Goal: Task Accomplishment & Management: Use online tool/utility

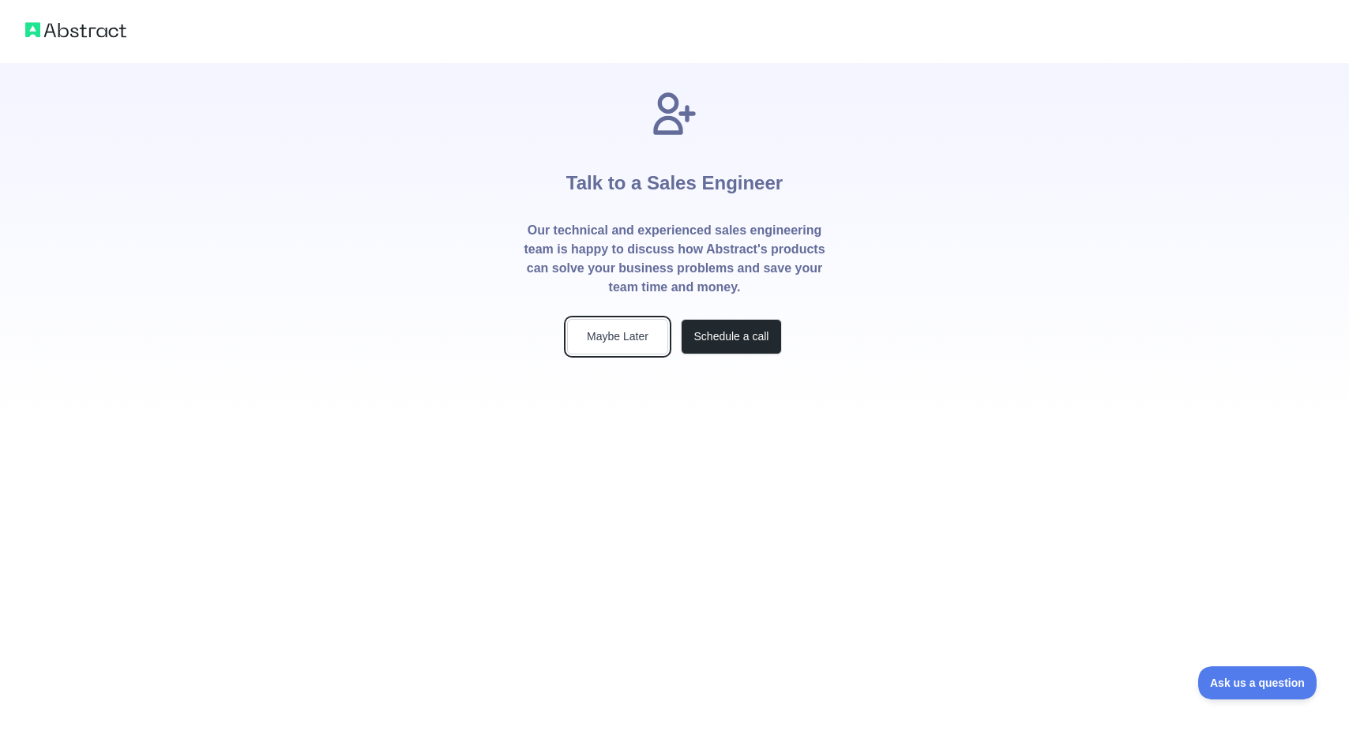
click at [607, 345] on button "Maybe Later" at bounding box center [617, 337] width 101 height 36
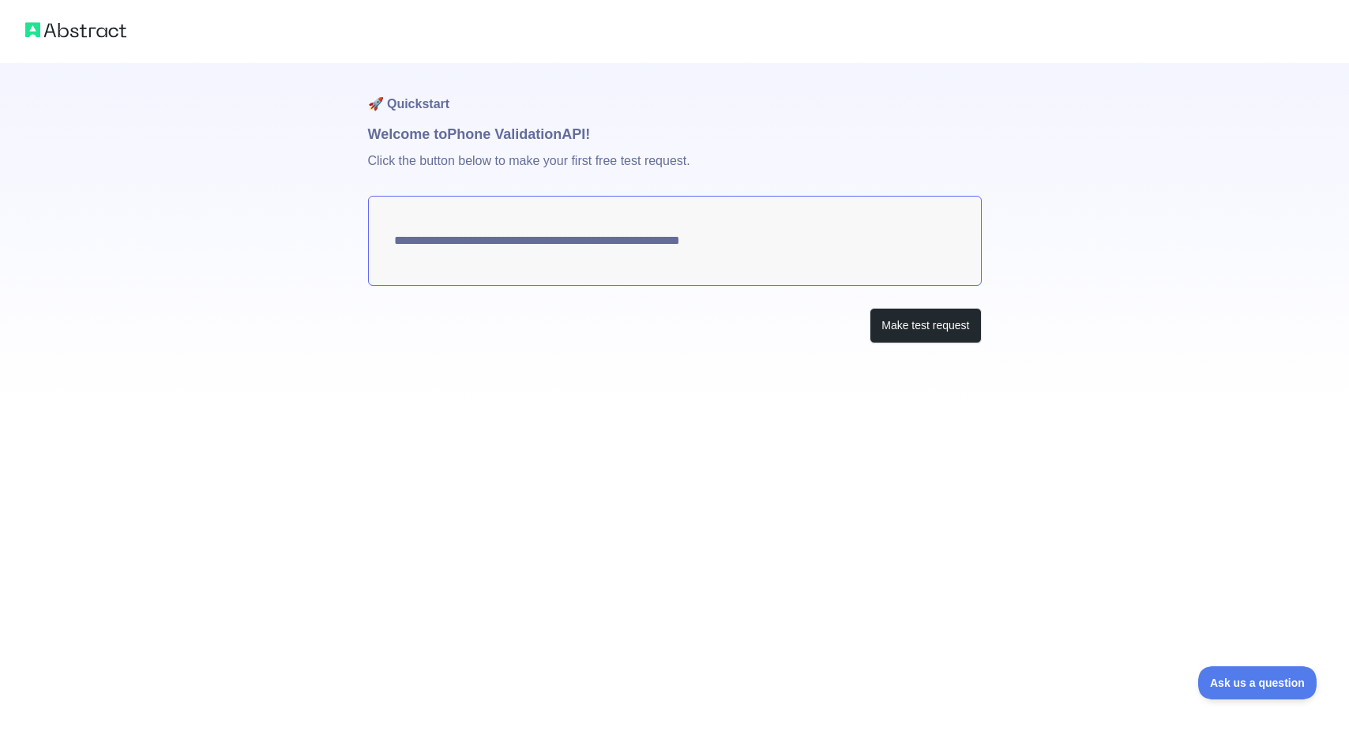
click at [497, 215] on textarea "**********" at bounding box center [675, 241] width 614 height 90
click at [906, 335] on button "Make test request" at bounding box center [925, 326] width 111 height 36
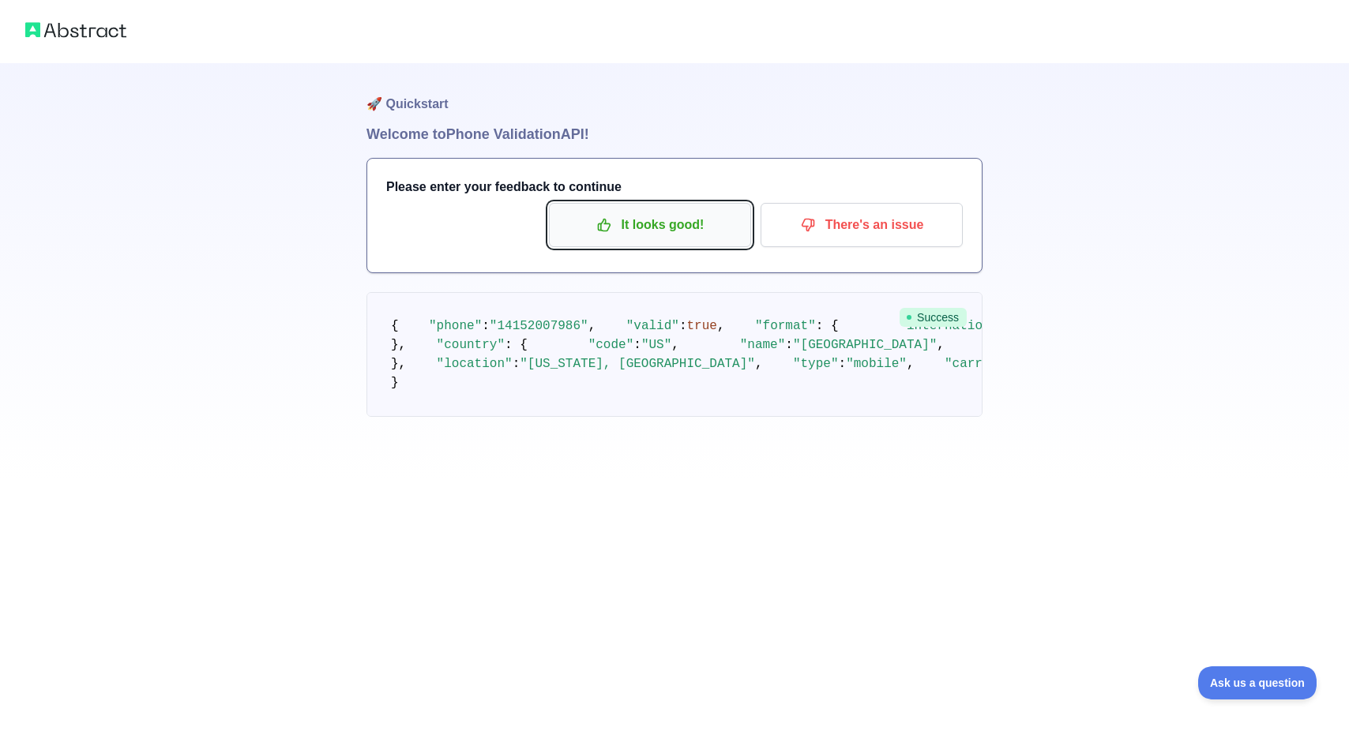
click at [684, 235] on p "It looks good!" at bounding box center [650, 225] width 179 height 27
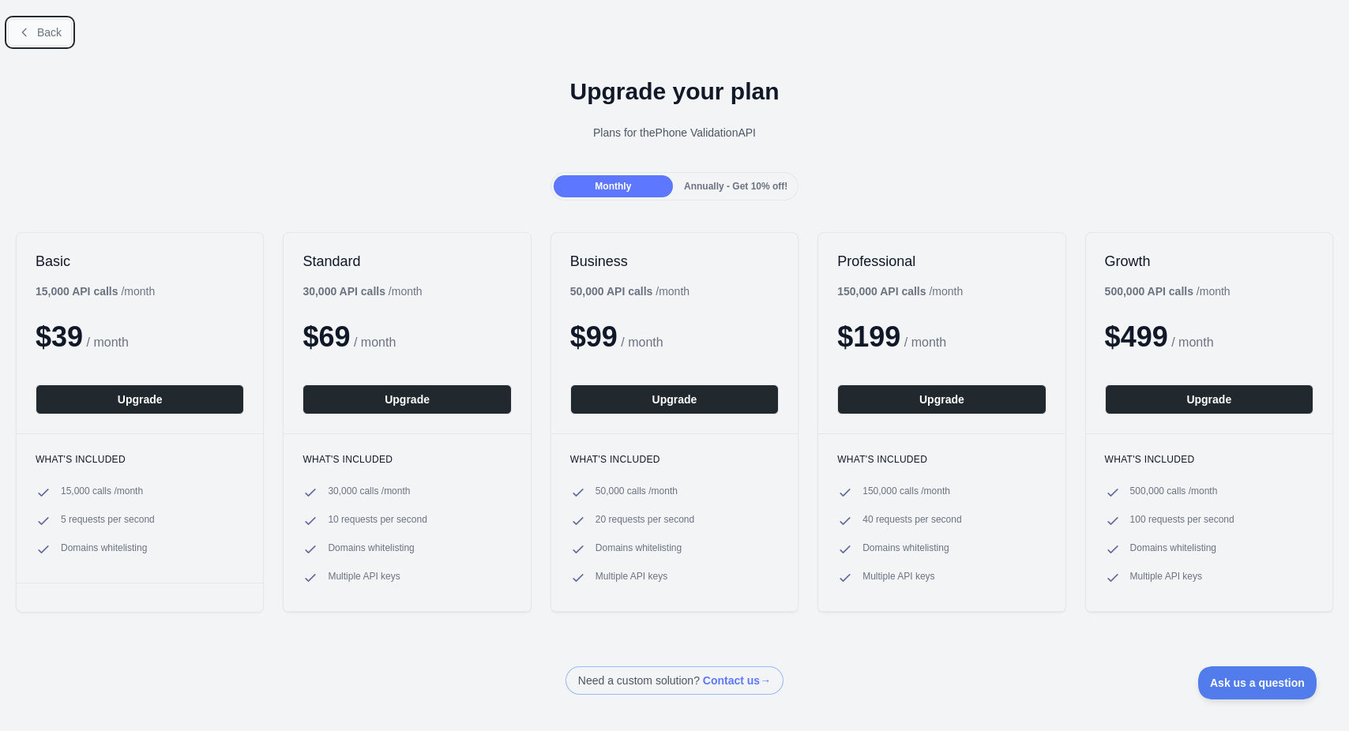
click at [53, 36] on span "Back" at bounding box center [49, 32] width 24 height 13
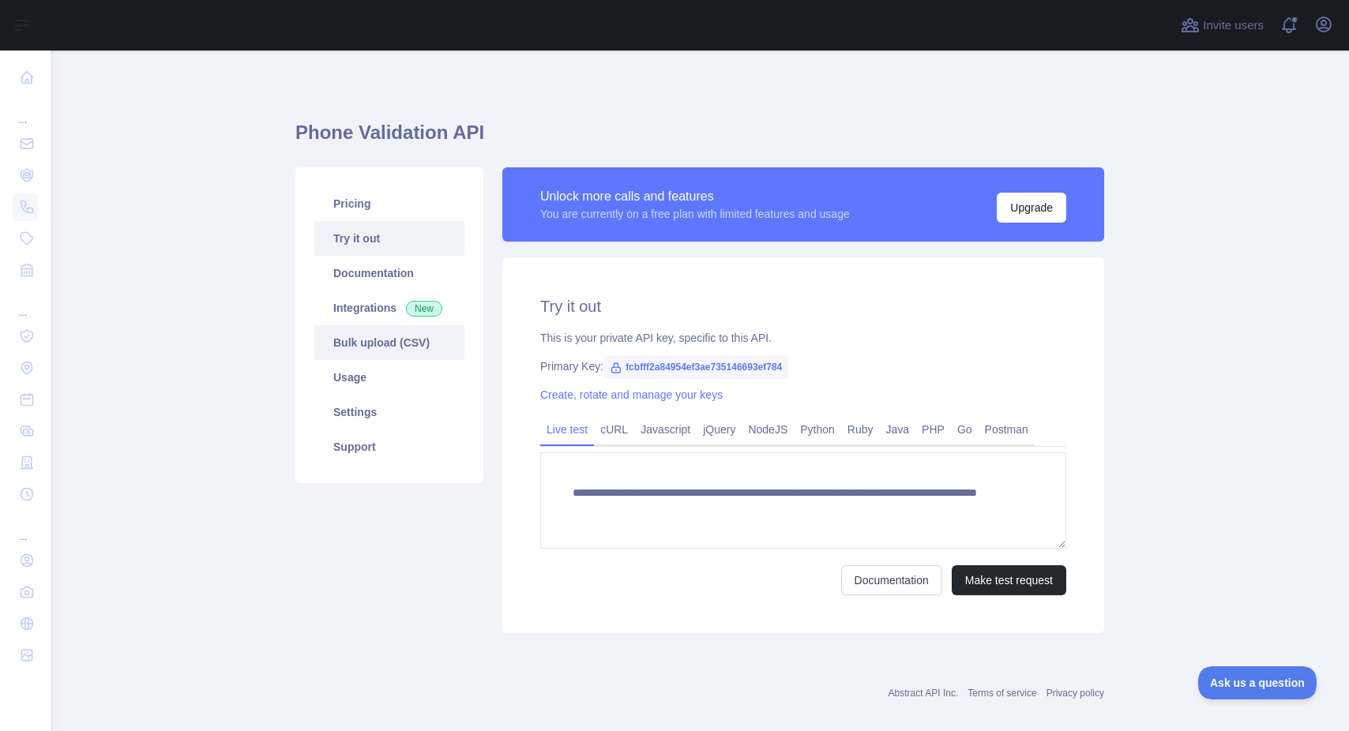
click at [378, 342] on link "Bulk upload (CSV)" at bounding box center [389, 342] width 150 height 35
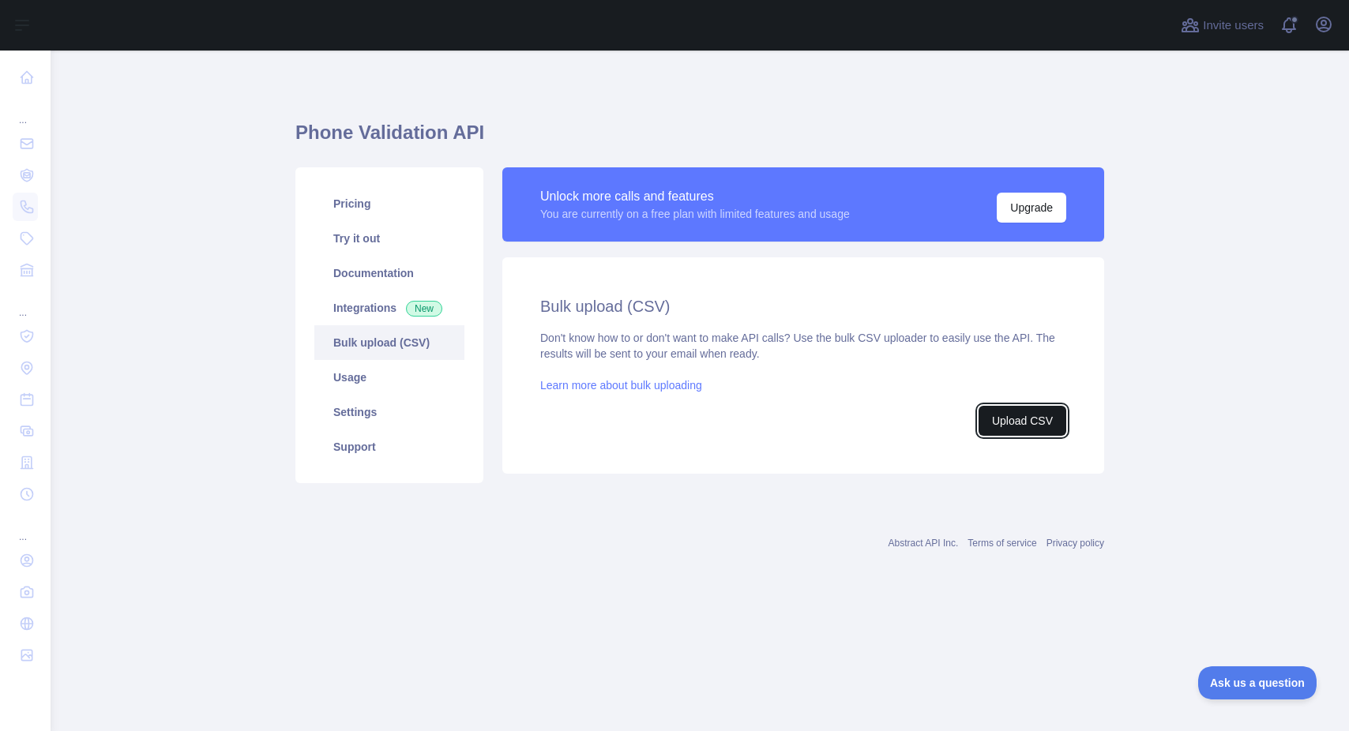
click at [1000, 426] on button "Upload CSV" at bounding box center [1023, 421] width 88 height 30
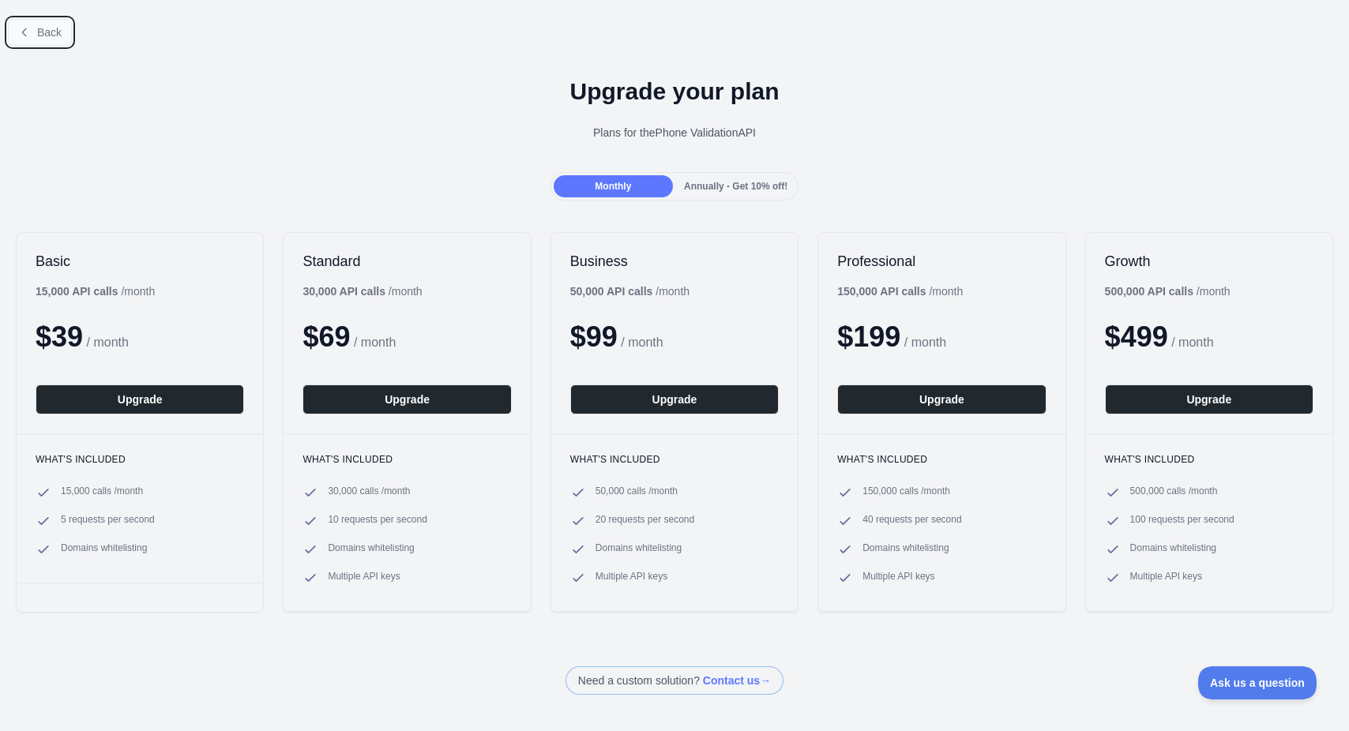
click at [23, 26] on icon at bounding box center [24, 32] width 13 height 13
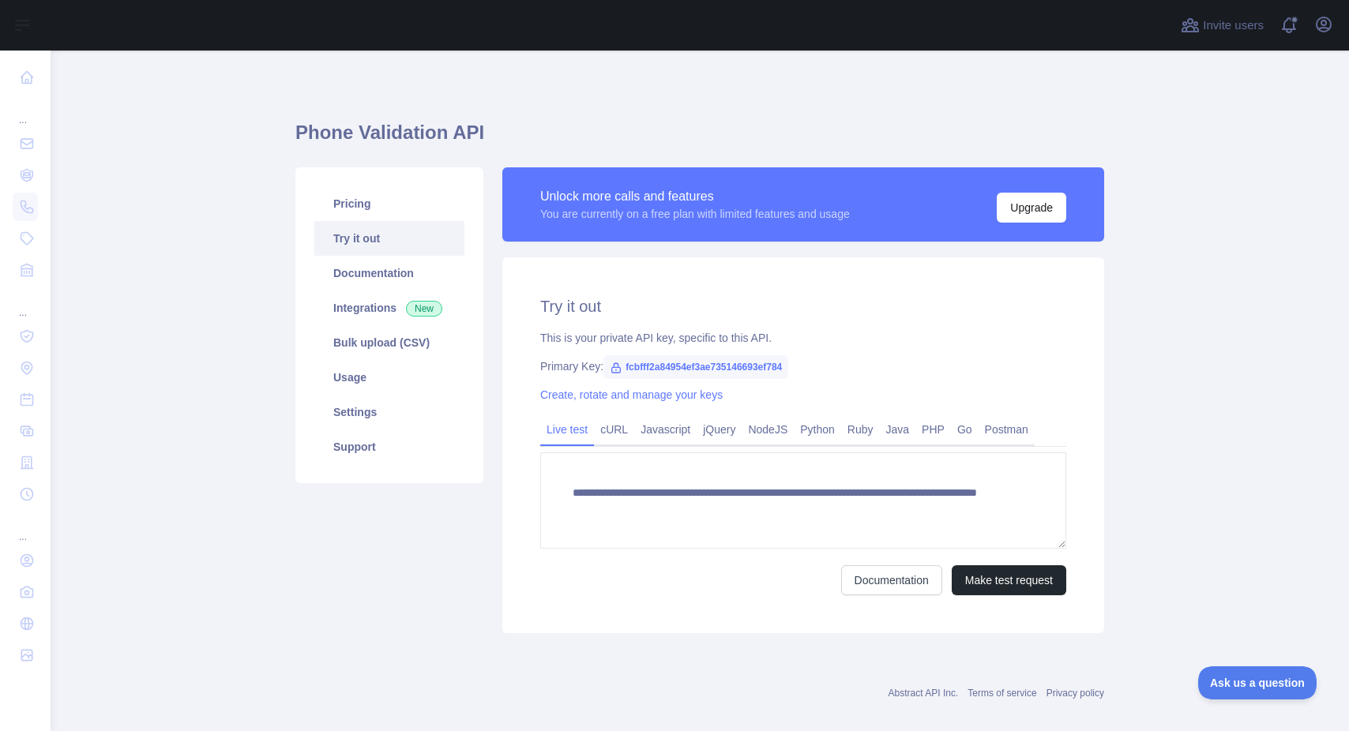
drag, startPoint x: 887, startPoint y: 212, endPoint x: 954, endPoint y: 209, distance: 67.3
click at [889, 212] on div "Unlock more calls and features You are currently on a free plan with limited fe…" at bounding box center [803, 204] width 526 height 36
click at [340, 209] on link "Pricing" at bounding box center [389, 203] width 150 height 35
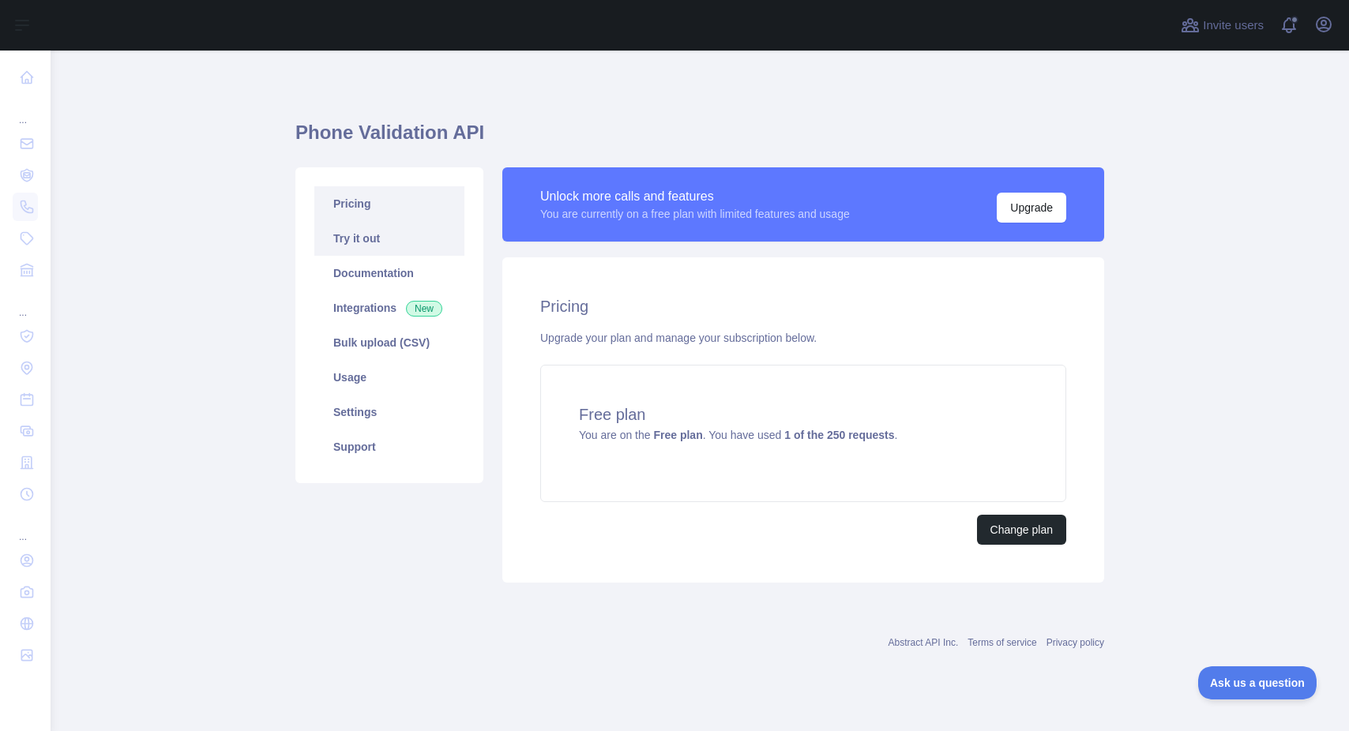
click at [349, 242] on link "Try it out" at bounding box center [389, 238] width 150 height 35
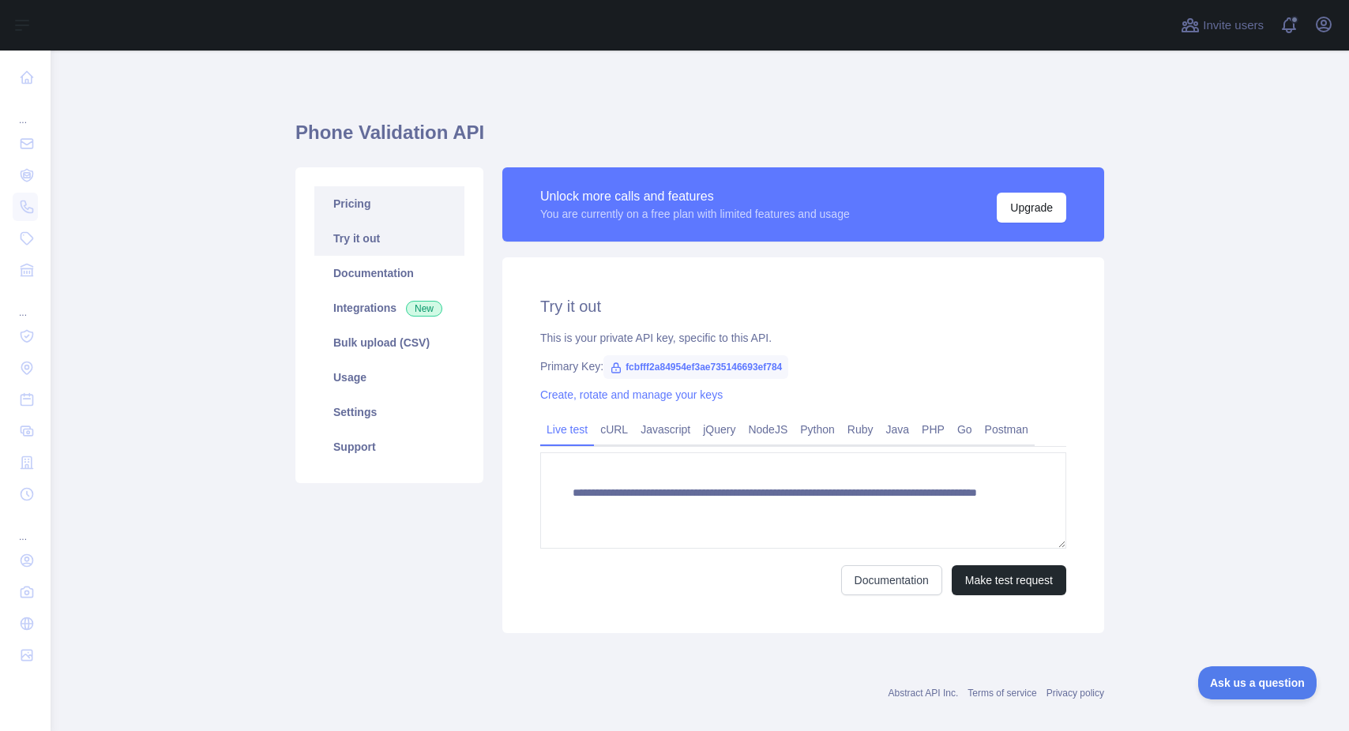
click at [320, 194] on link "Pricing" at bounding box center [389, 203] width 150 height 35
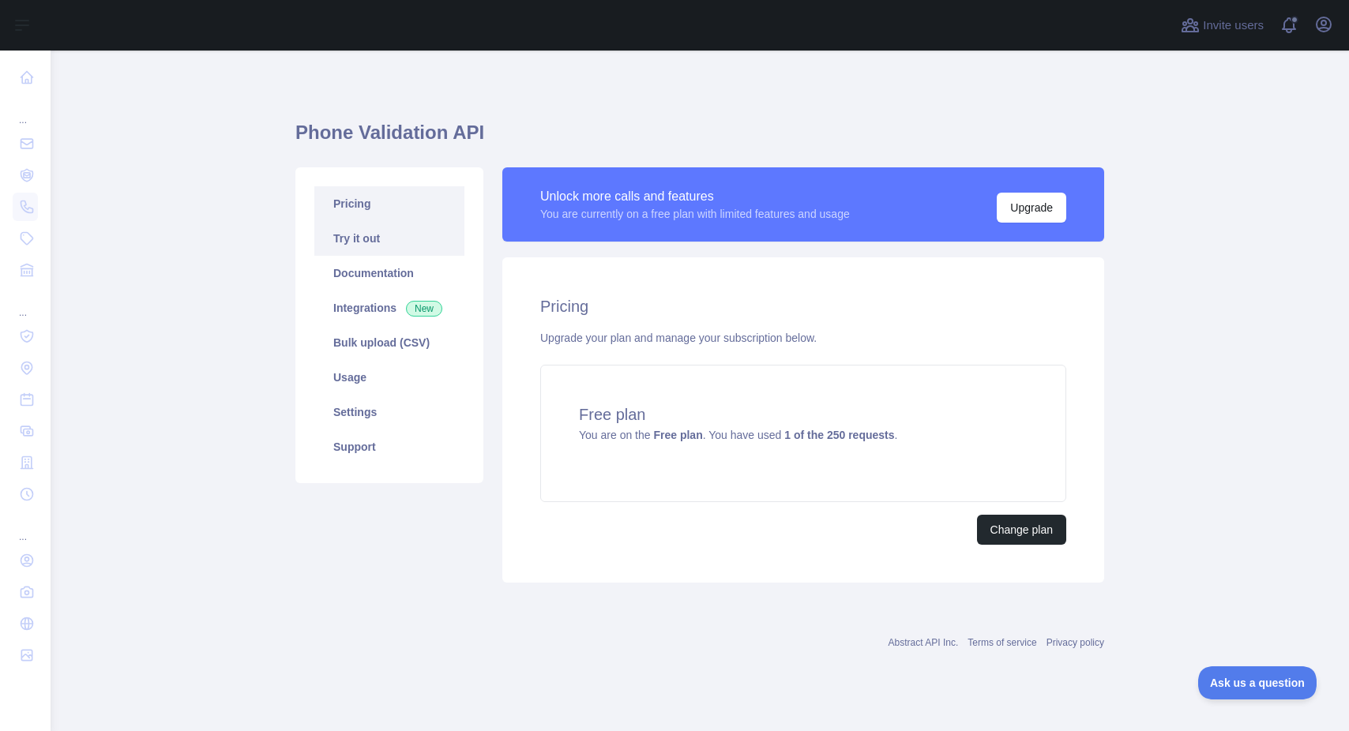
click at [337, 223] on link "Try it out" at bounding box center [389, 238] width 150 height 35
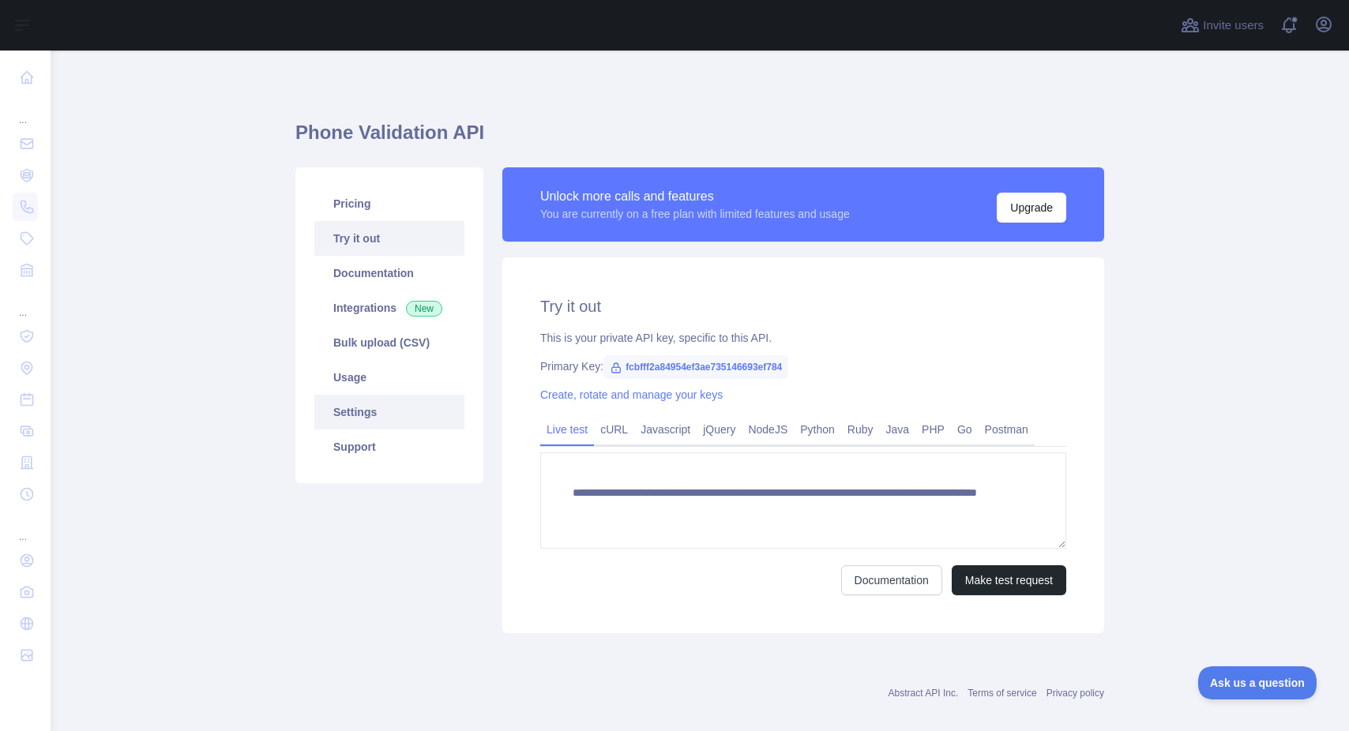
click at [368, 412] on link "Settings" at bounding box center [389, 412] width 150 height 35
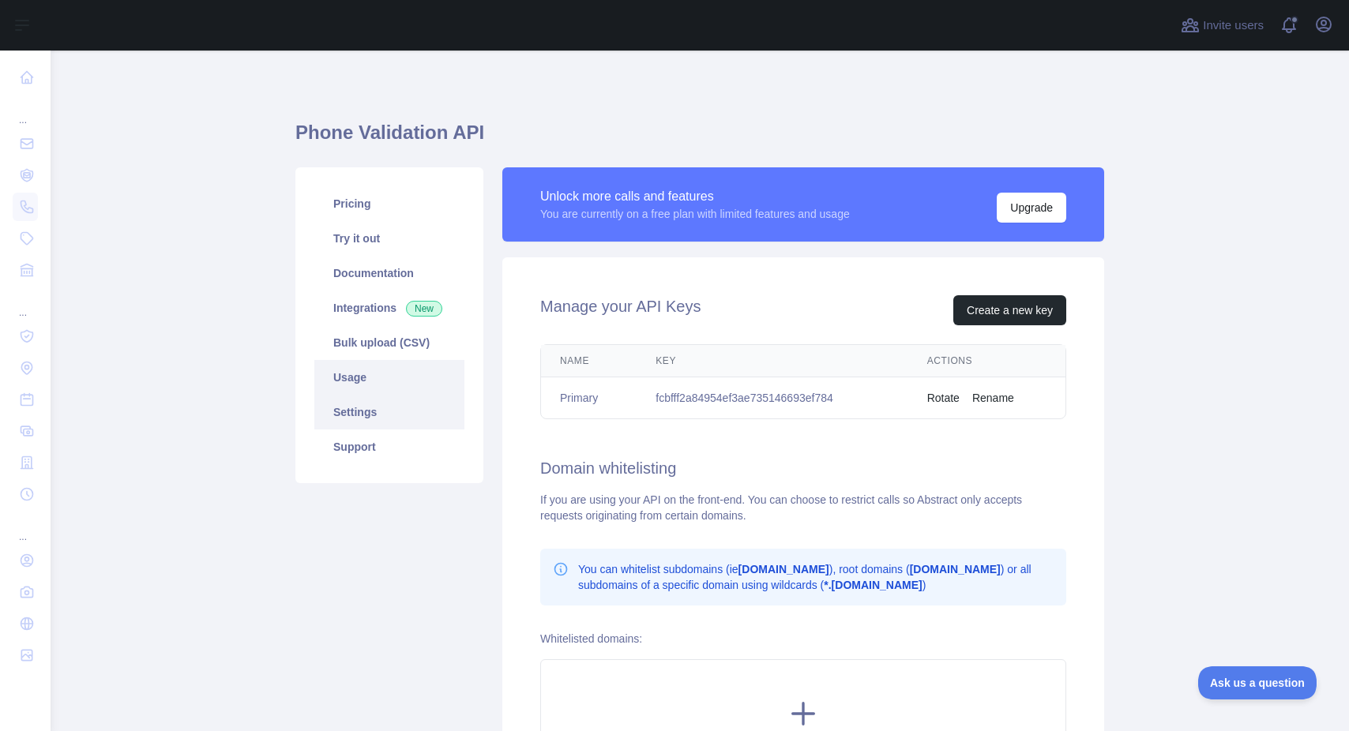
click at [368, 386] on link "Usage" at bounding box center [389, 377] width 150 height 35
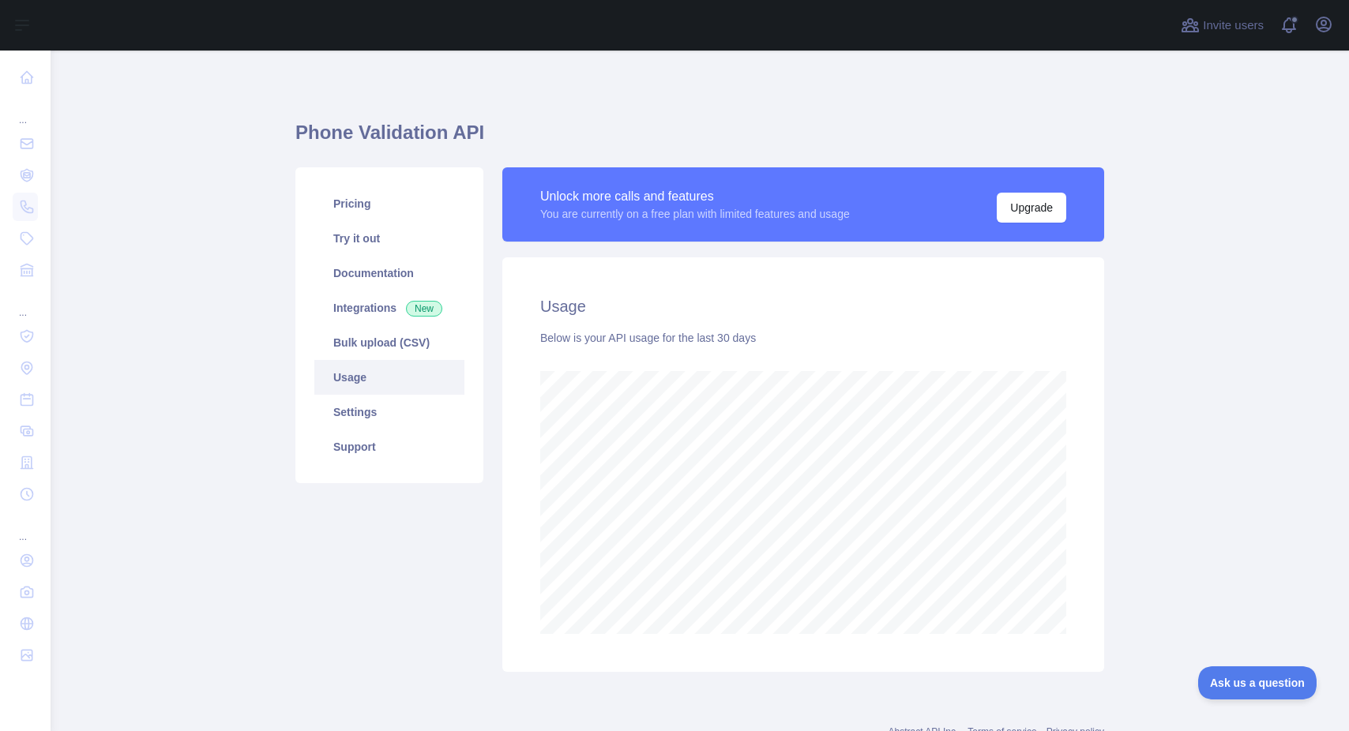
scroll to position [681, 1287]
click at [384, 355] on link "Bulk upload (CSV)" at bounding box center [389, 342] width 150 height 35
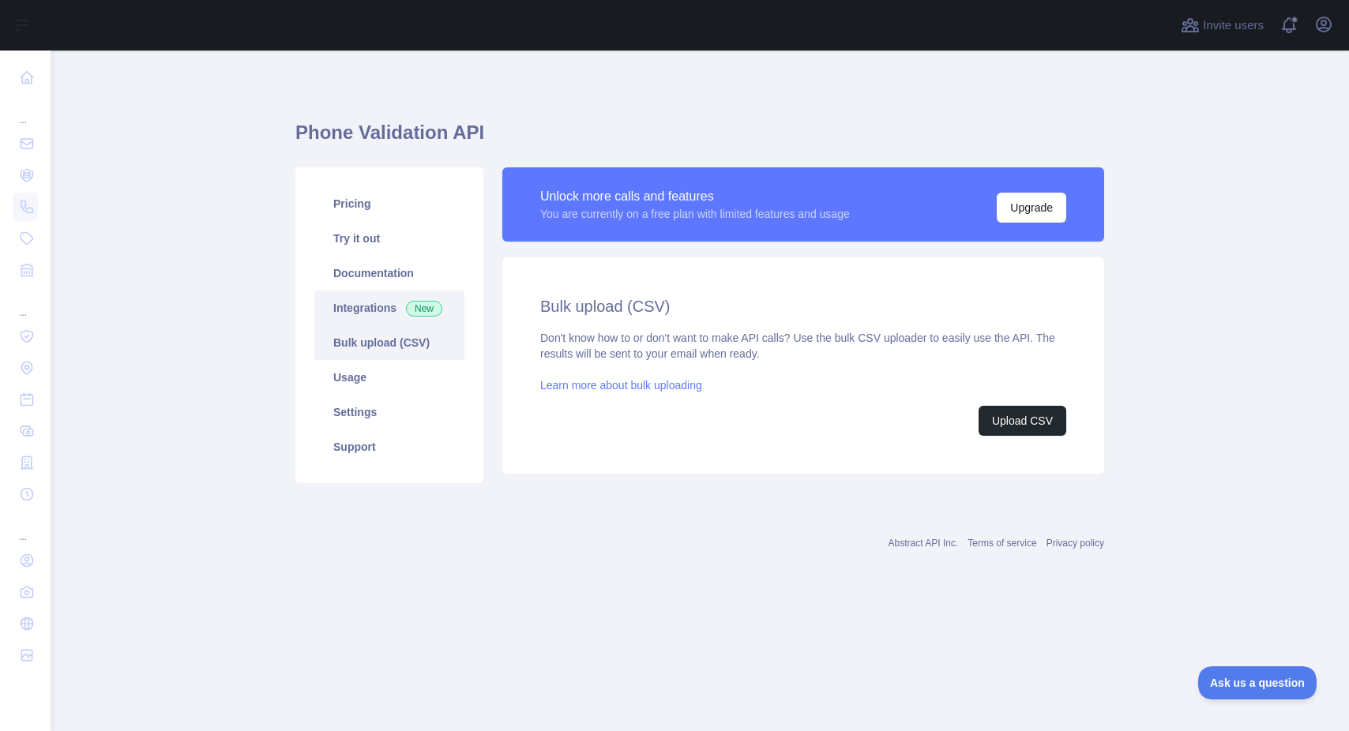
click at [366, 307] on link "Integrations New" at bounding box center [389, 308] width 150 height 35
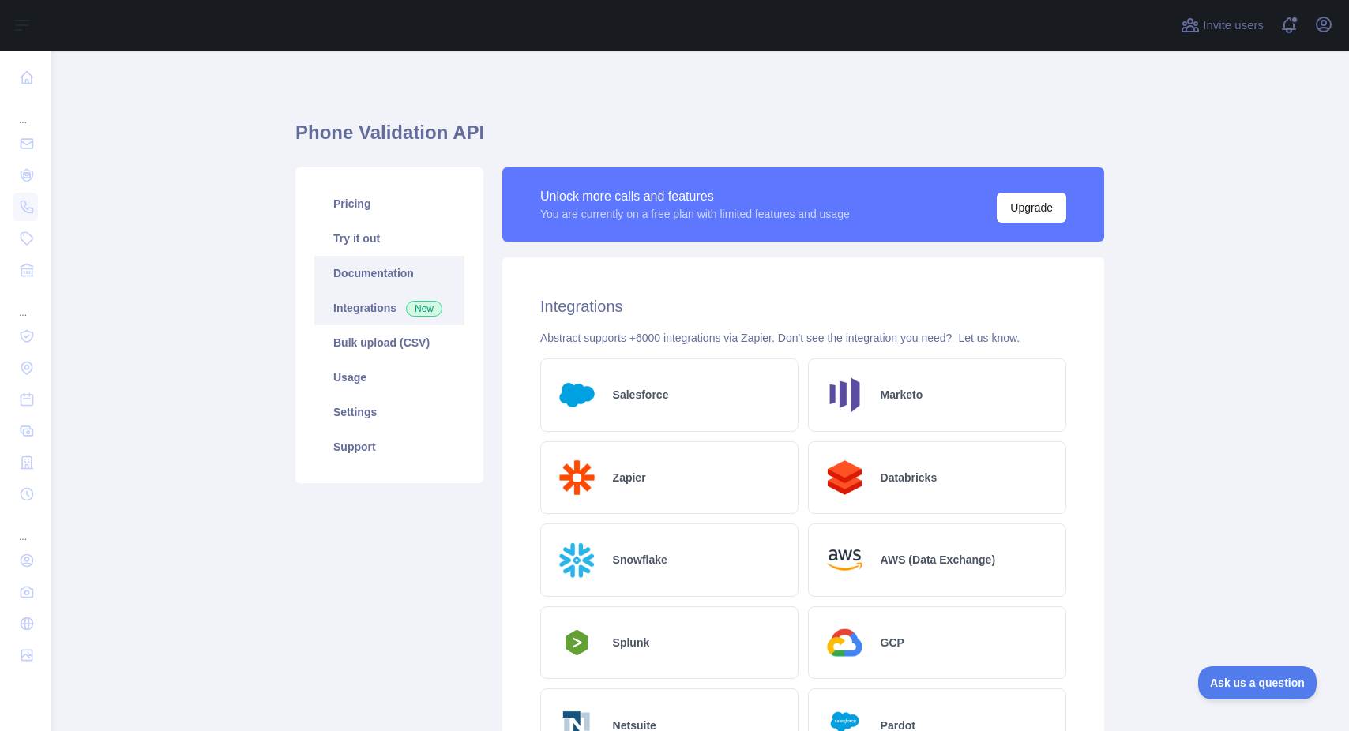
click at [380, 276] on link "Documentation" at bounding box center [389, 273] width 150 height 35
click at [386, 258] on link "Documentation" at bounding box center [389, 273] width 150 height 35
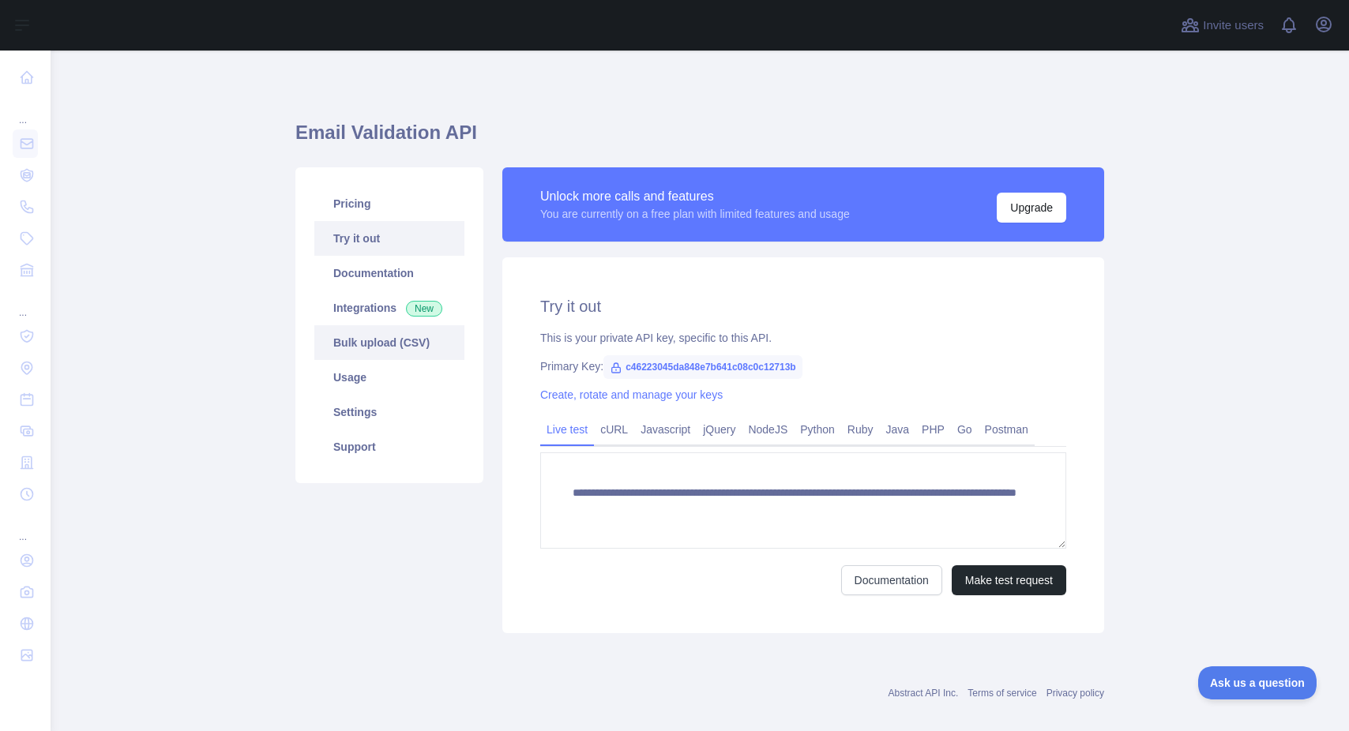
click at [356, 337] on link "Bulk upload (CSV)" at bounding box center [389, 342] width 150 height 35
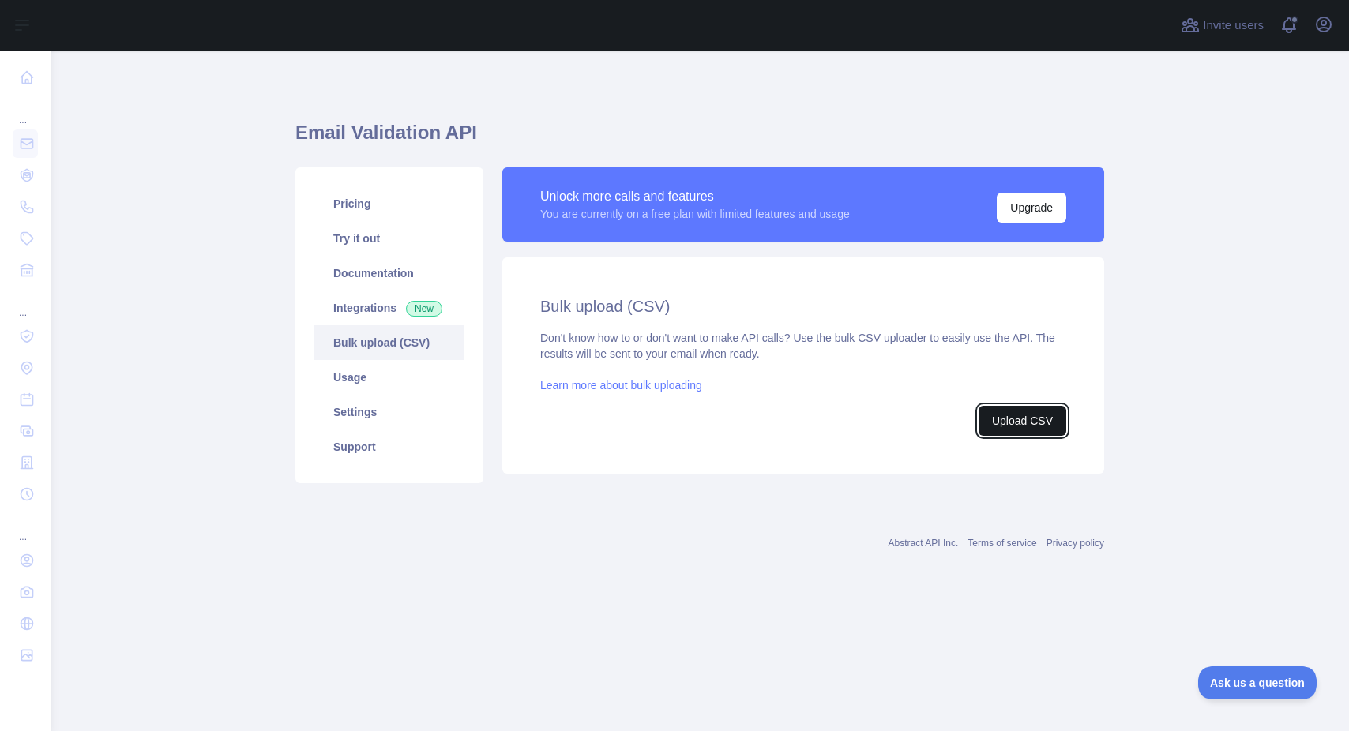
click at [1042, 430] on button "Upload CSV" at bounding box center [1023, 421] width 88 height 30
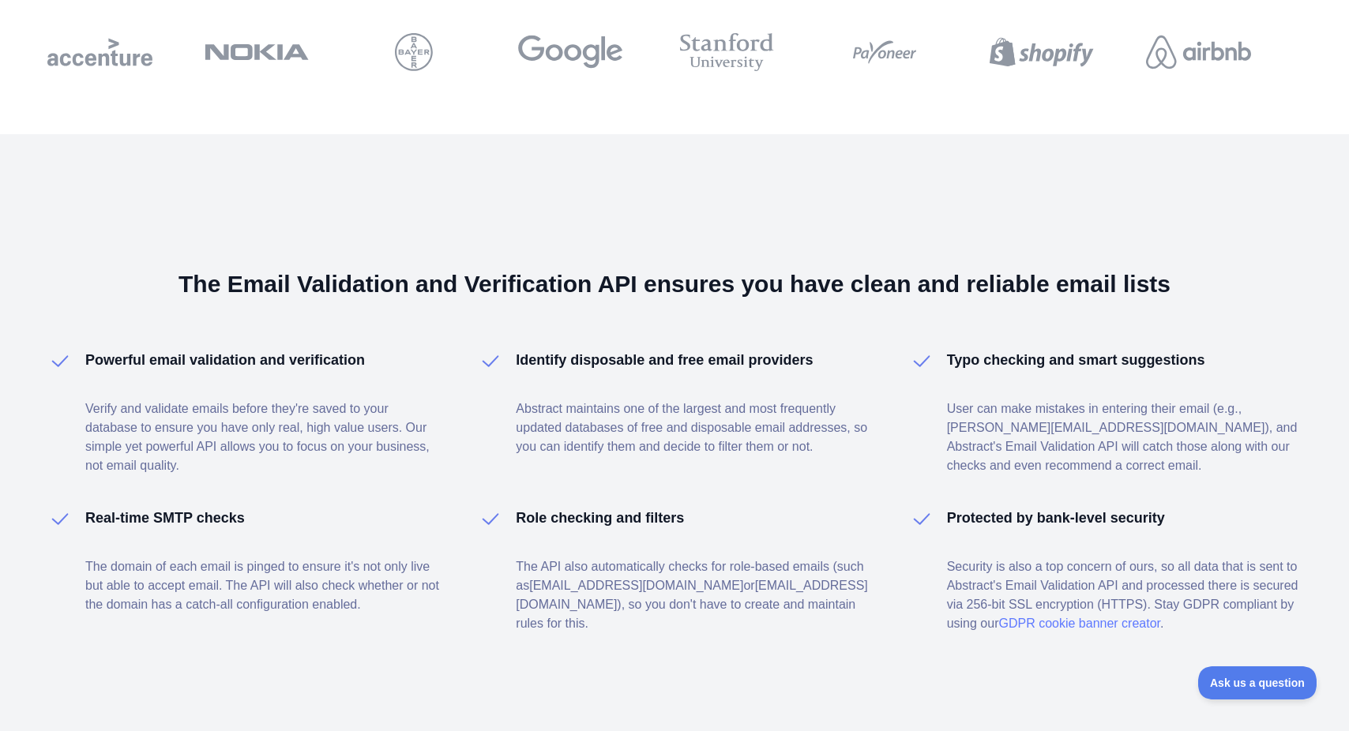
scroll to position [874, 0]
